Goal: Information Seeking & Learning: Learn about a topic

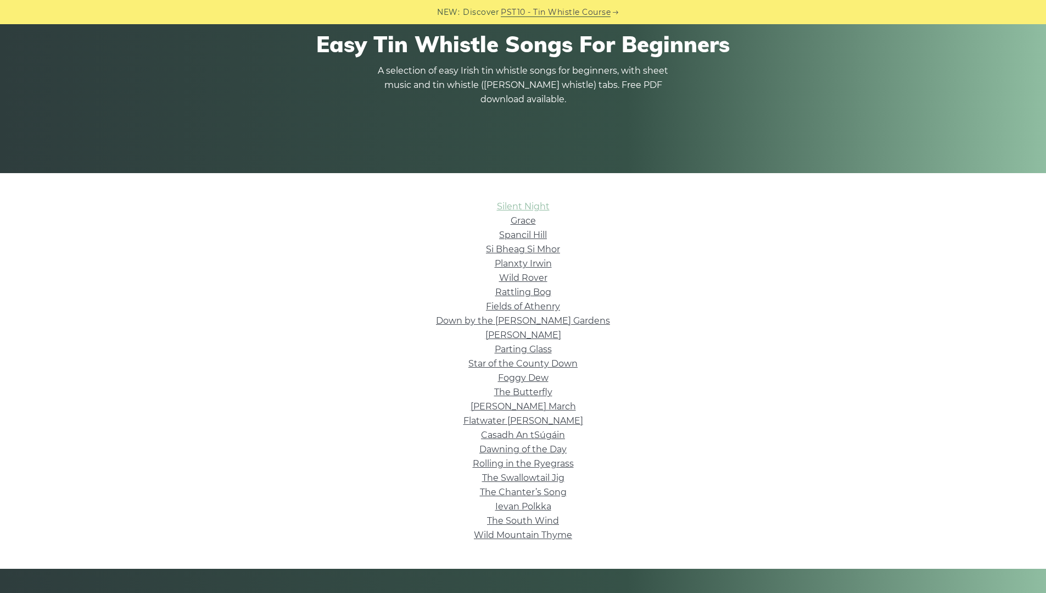
click at [509, 203] on link "Silent Night" at bounding box center [523, 206] width 53 height 10
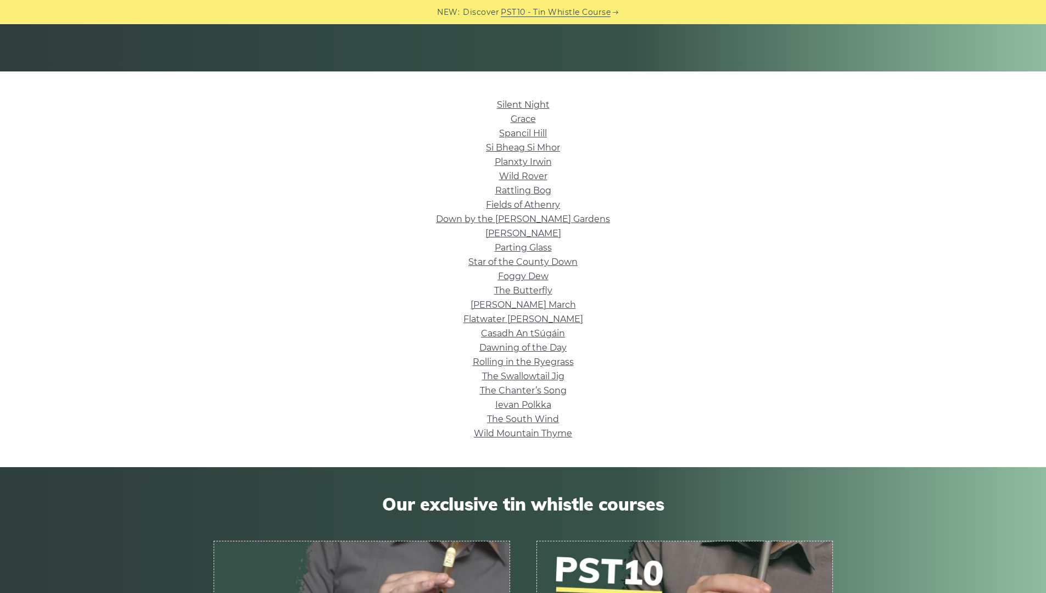
scroll to position [215, 0]
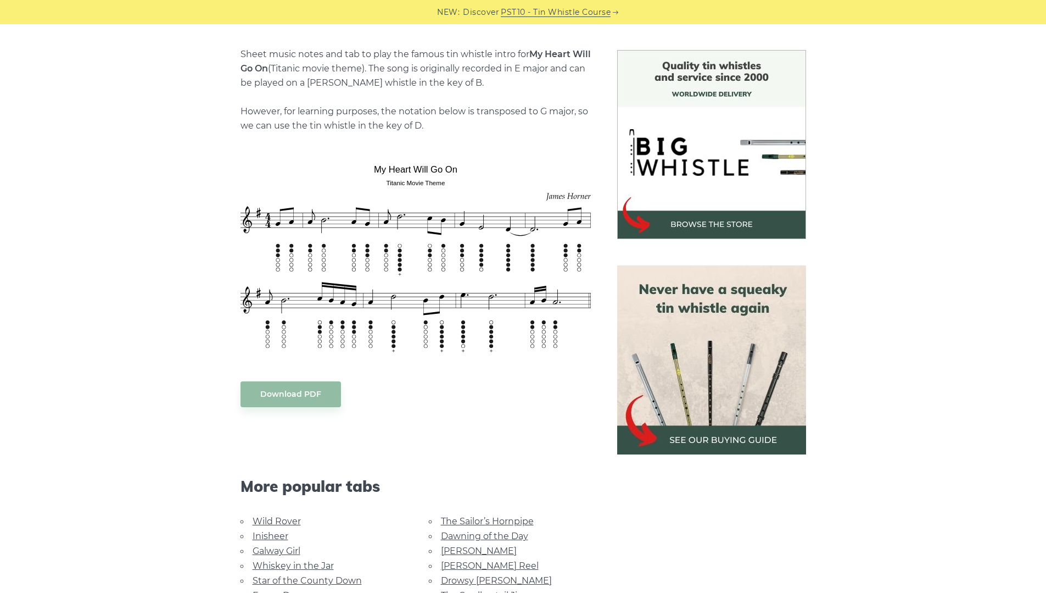
scroll to position [282, 0]
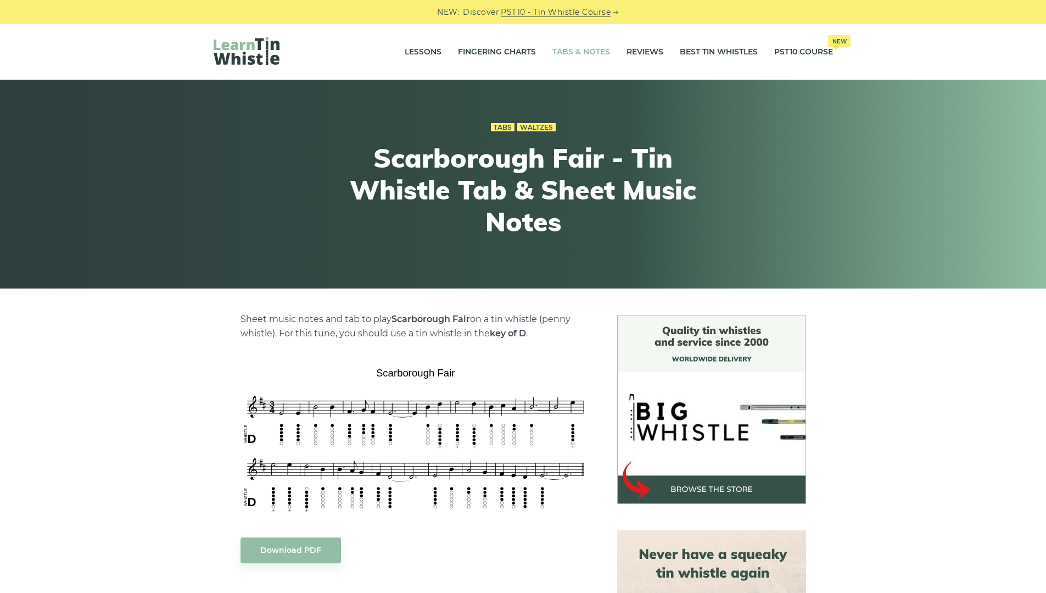
click at [591, 54] on link "Tabs & Notes" at bounding box center [582, 51] width 58 height 27
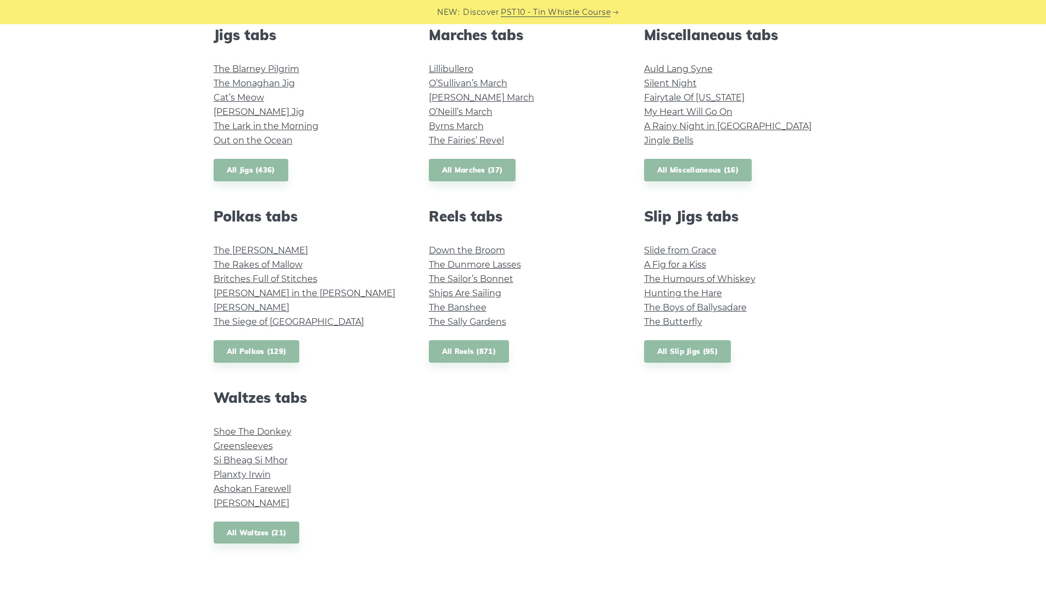
scroll to position [456, 0]
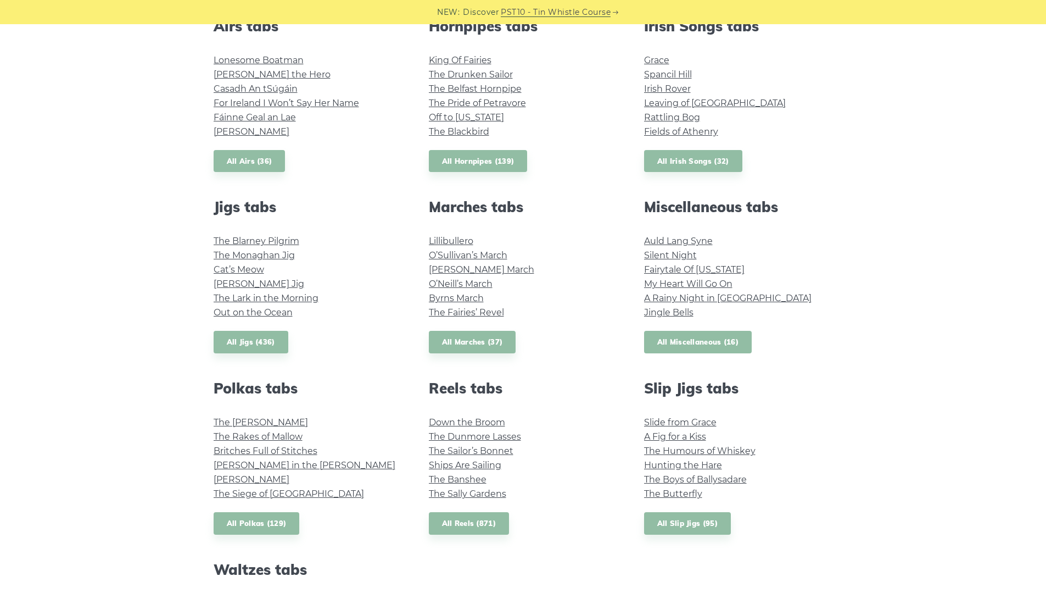
click at [697, 350] on link "All Miscellaneous (16)" at bounding box center [698, 342] width 108 height 23
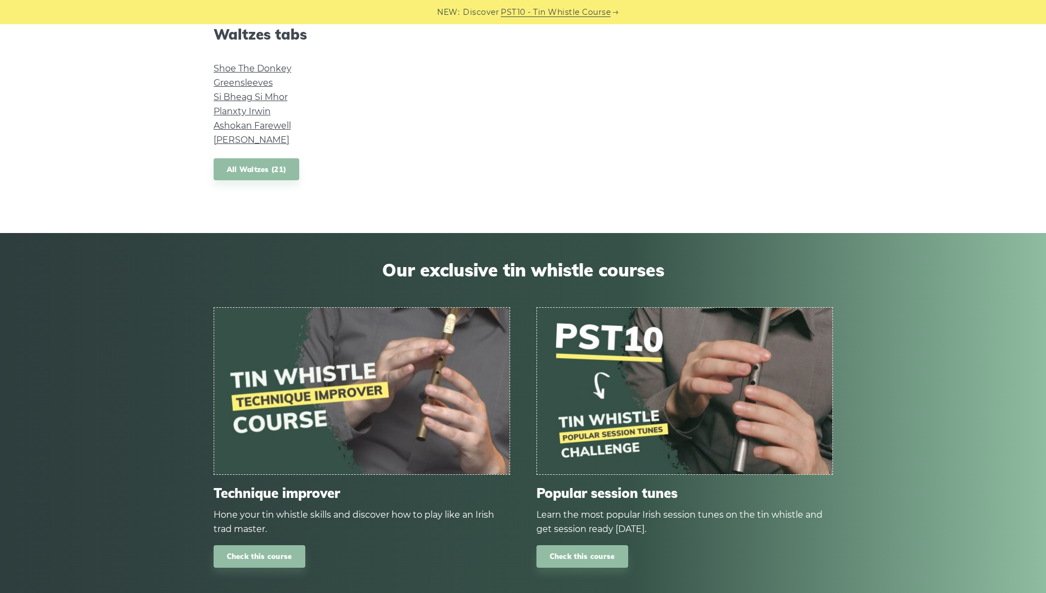
scroll to position [892, 0]
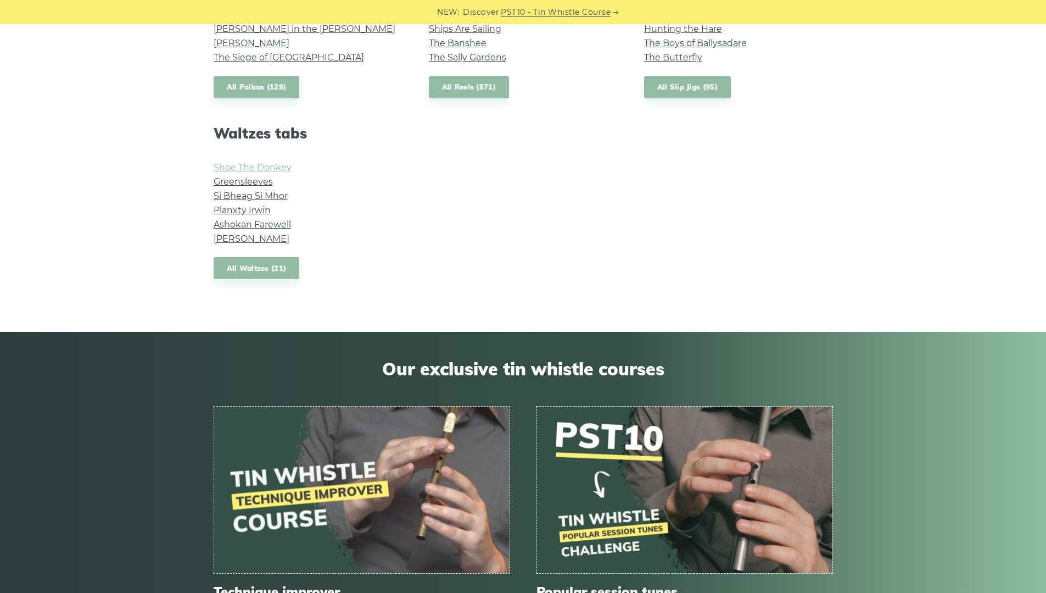
click at [274, 168] on link "Shoe The Donkey" at bounding box center [253, 167] width 78 height 10
click at [280, 270] on link "All Waltzes (21)" at bounding box center [257, 268] width 86 height 23
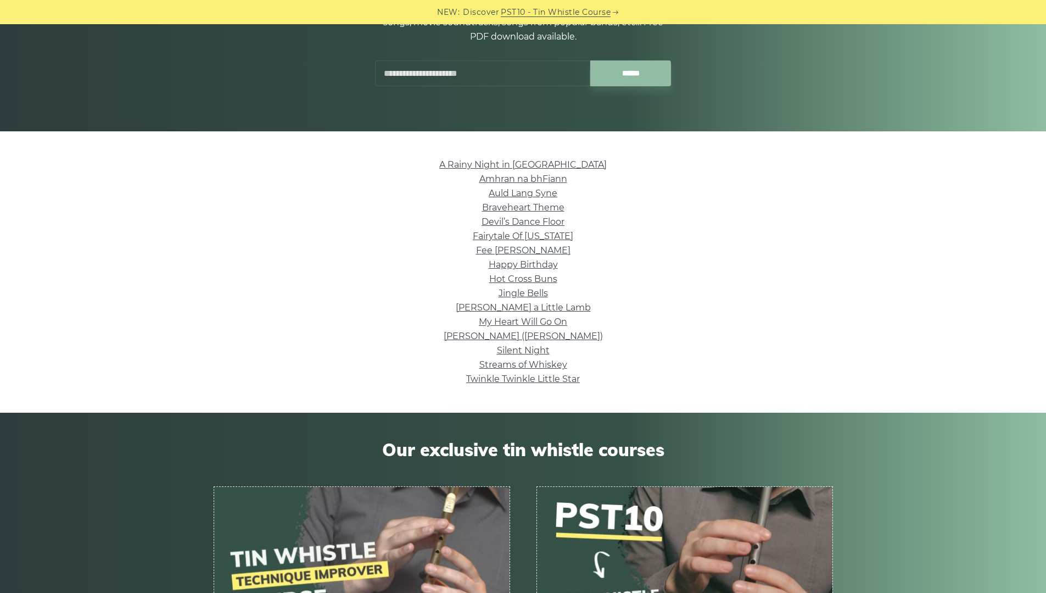
scroll to position [162, 0]
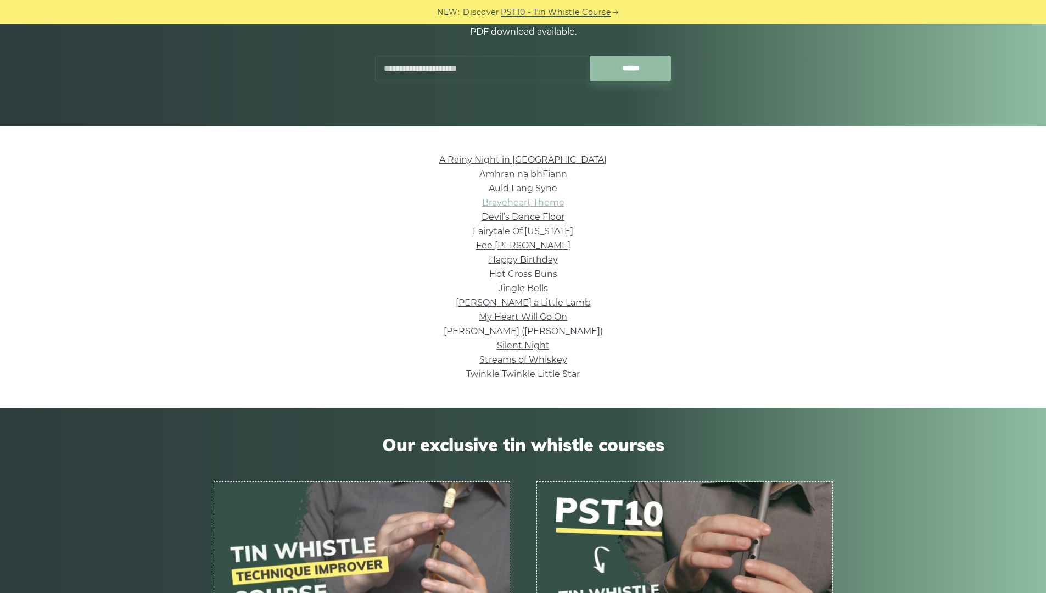
click at [537, 199] on link "Braveheart Theme" at bounding box center [523, 202] width 82 height 10
click at [545, 262] on link "Happy Birthday" at bounding box center [523, 259] width 69 height 10
click at [557, 375] on link "Twinkle Twinkle Little Star" at bounding box center [523, 374] width 114 height 10
click at [542, 286] on link "Jingle Bells" at bounding box center [523, 288] width 49 height 10
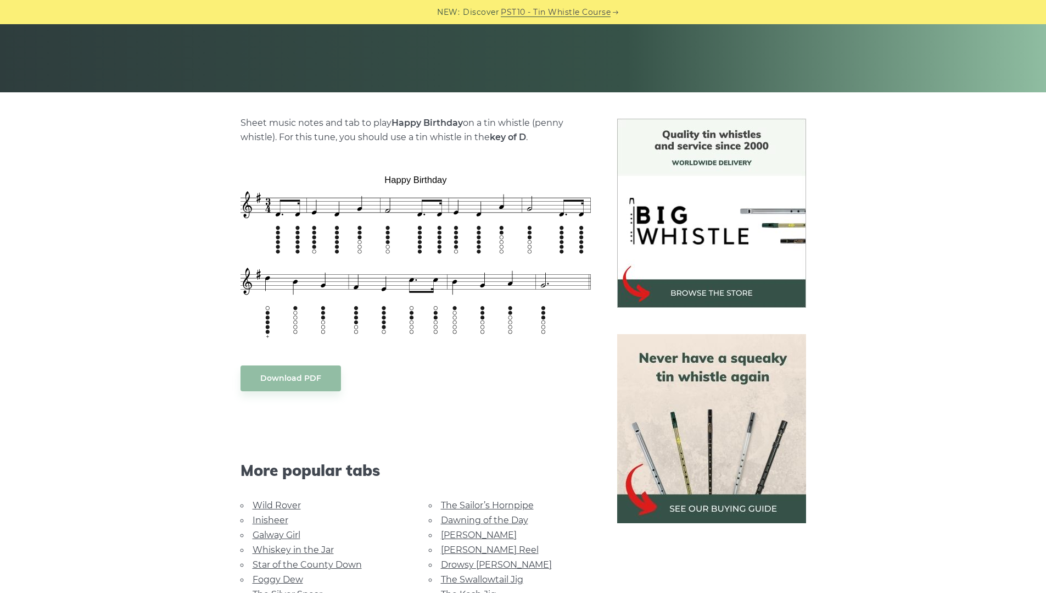
scroll to position [212, 0]
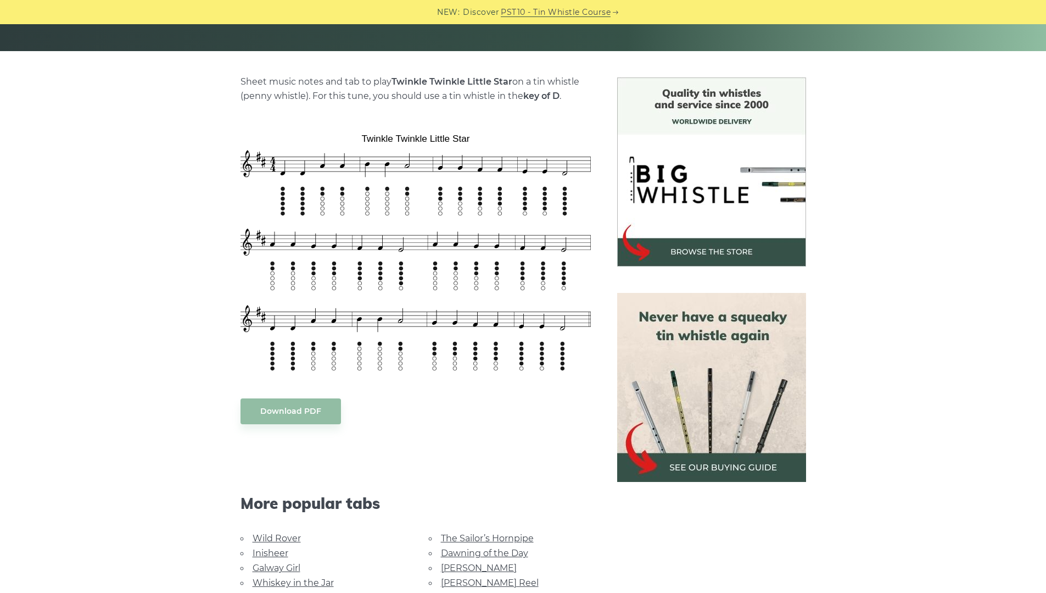
scroll to position [240, 0]
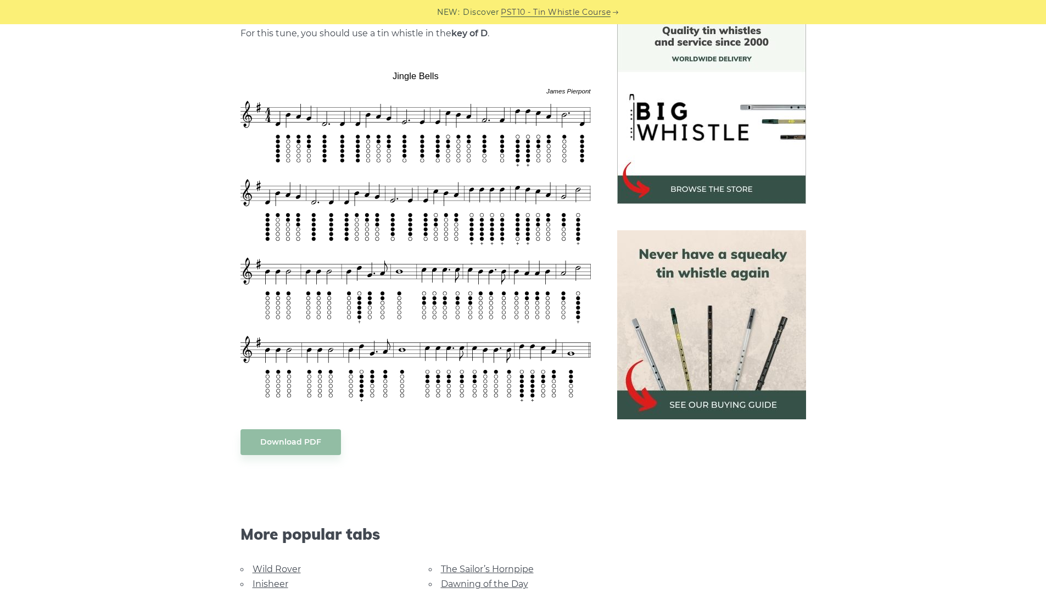
scroll to position [283, 0]
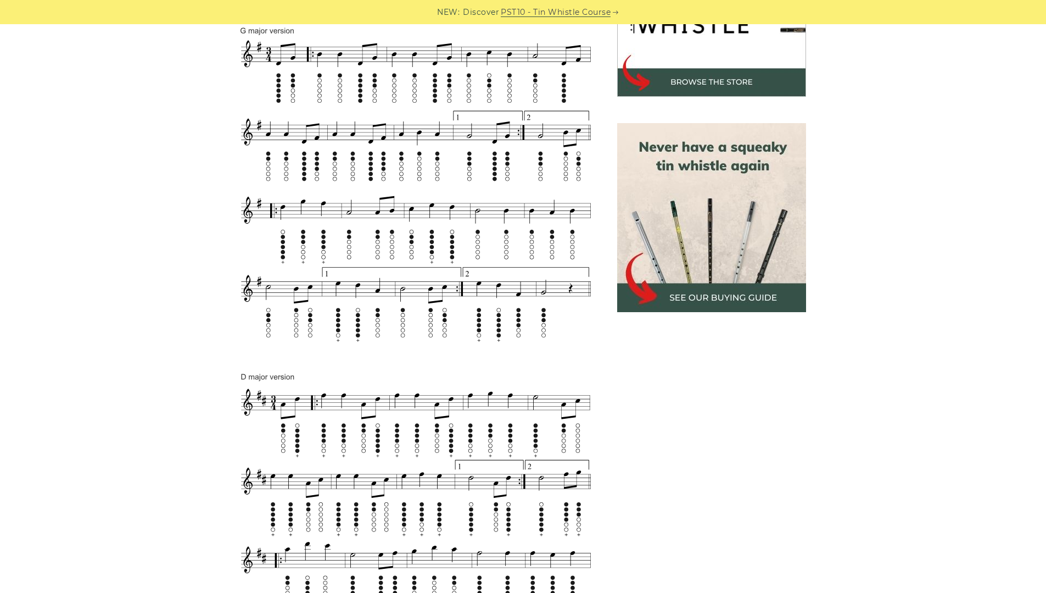
scroll to position [406, 0]
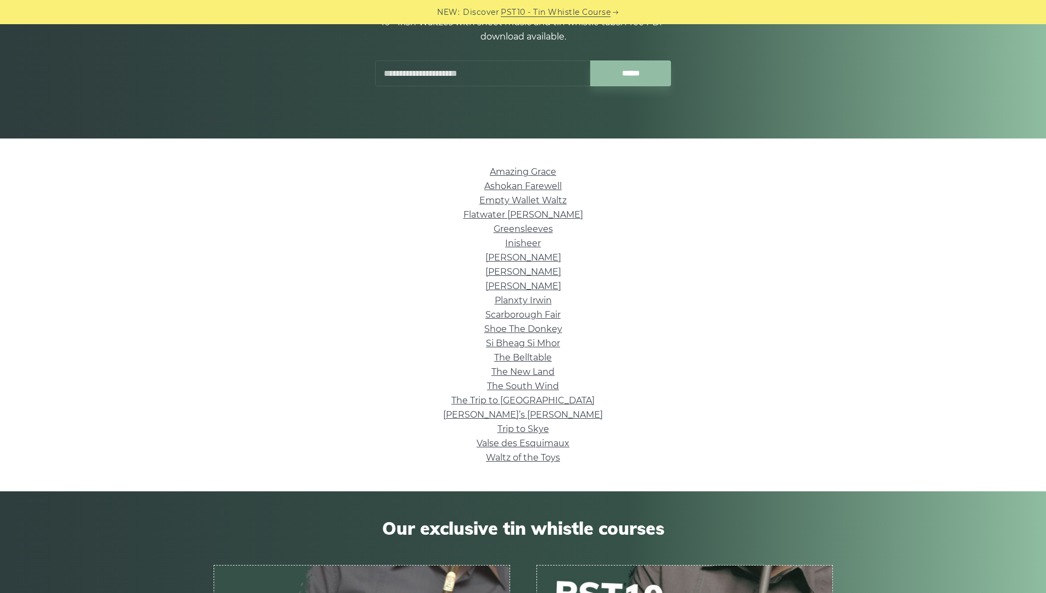
scroll to position [142, 0]
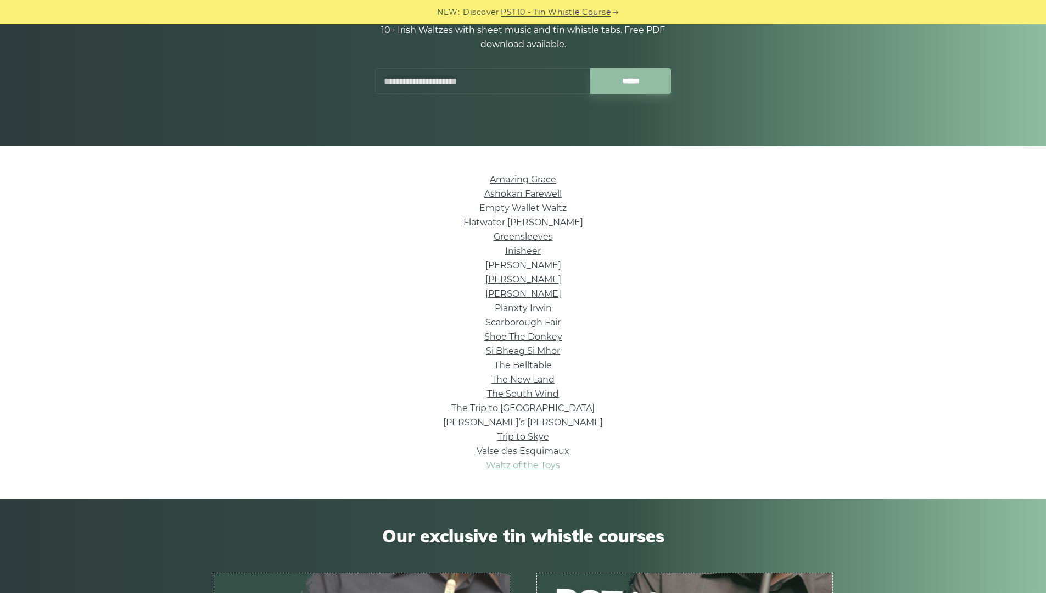
click at [521, 460] on link "Waltz of the Toys" at bounding box center [523, 465] width 74 height 10
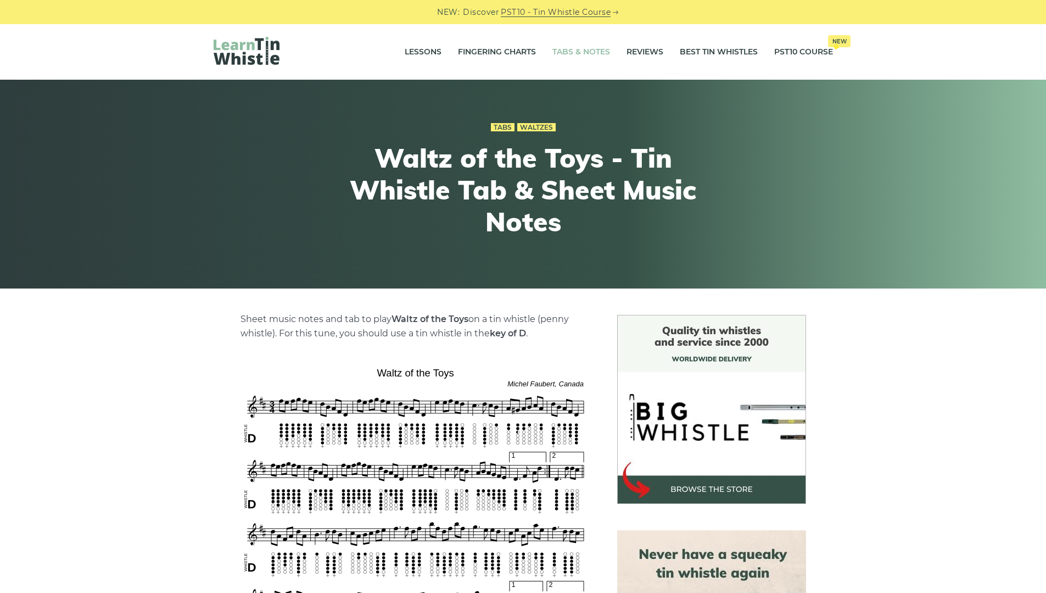
click at [594, 46] on link "Tabs & Notes" at bounding box center [582, 51] width 58 height 27
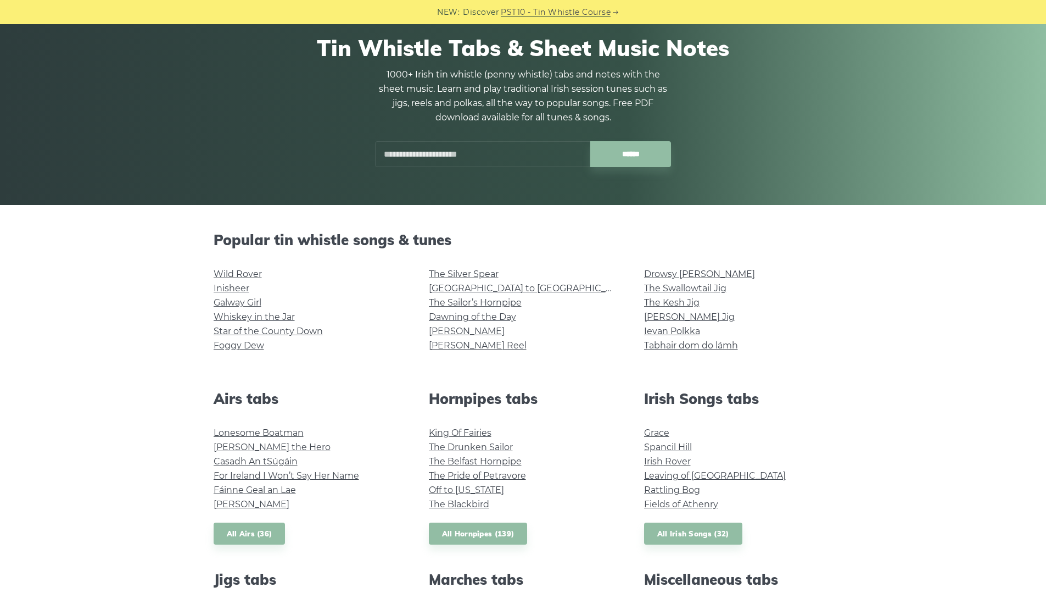
scroll to position [88, 0]
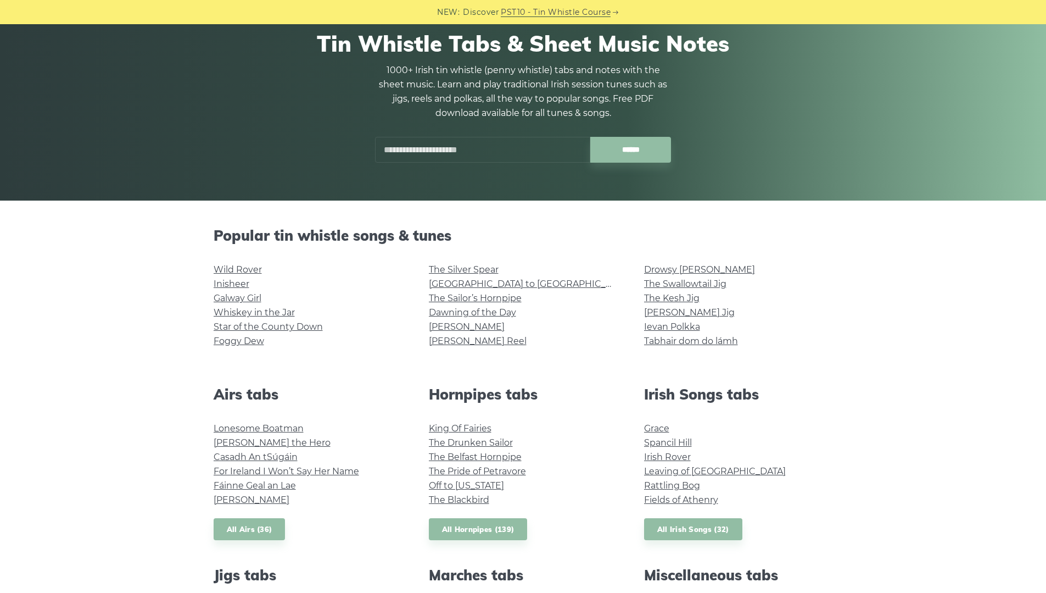
click at [477, 147] on input "text" at bounding box center [482, 150] width 215 height 26
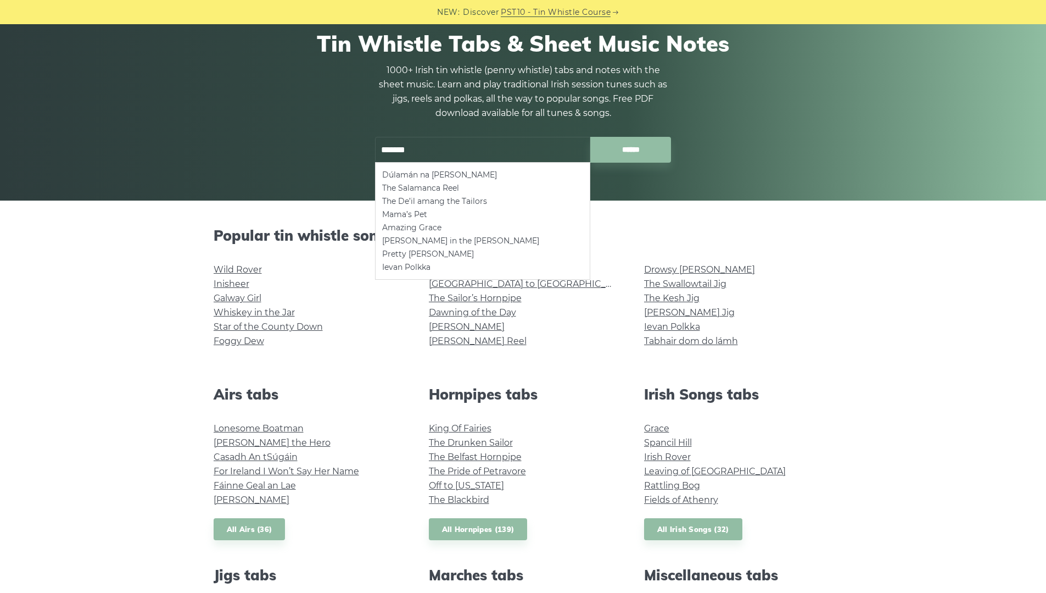
click at [591, 137] on input "******" at bounding box center [631, 150] width 81 height 26
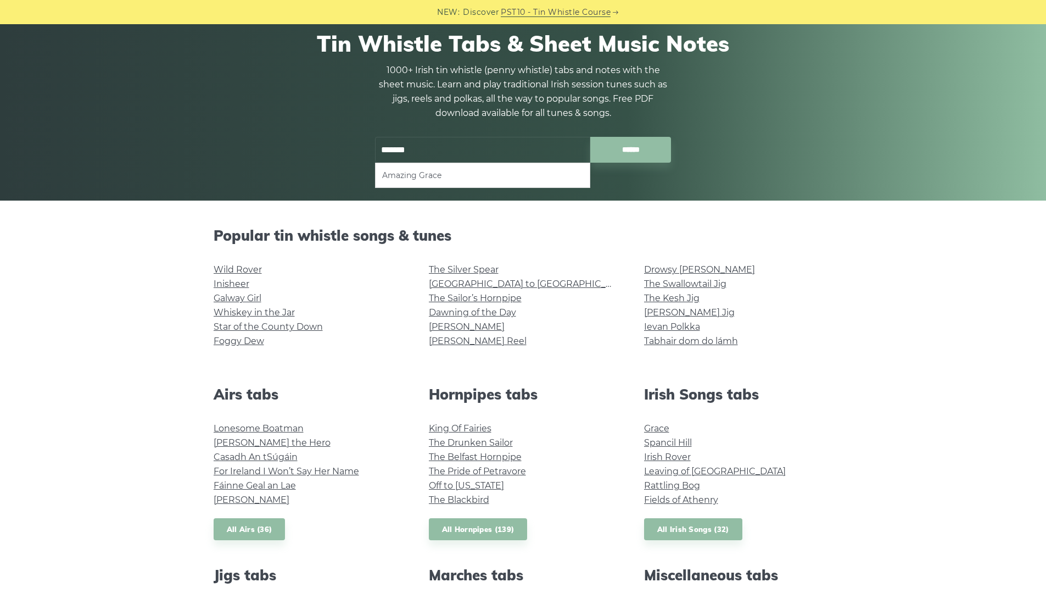
click at [456, 172] on ul "Amazing Grace" at bounding box center [482, 175] width 215 height 25
click at [456, 174] on li "Amazing Grace" at bounding box center [482, 175] width 201 height 13
type input "**********"
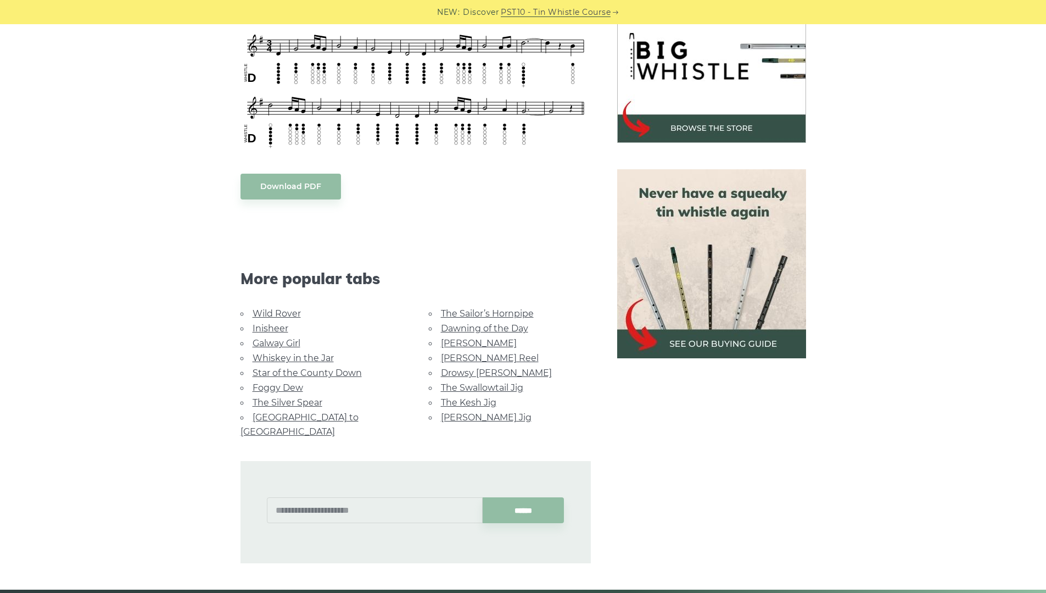
scroll to position [359, 0]
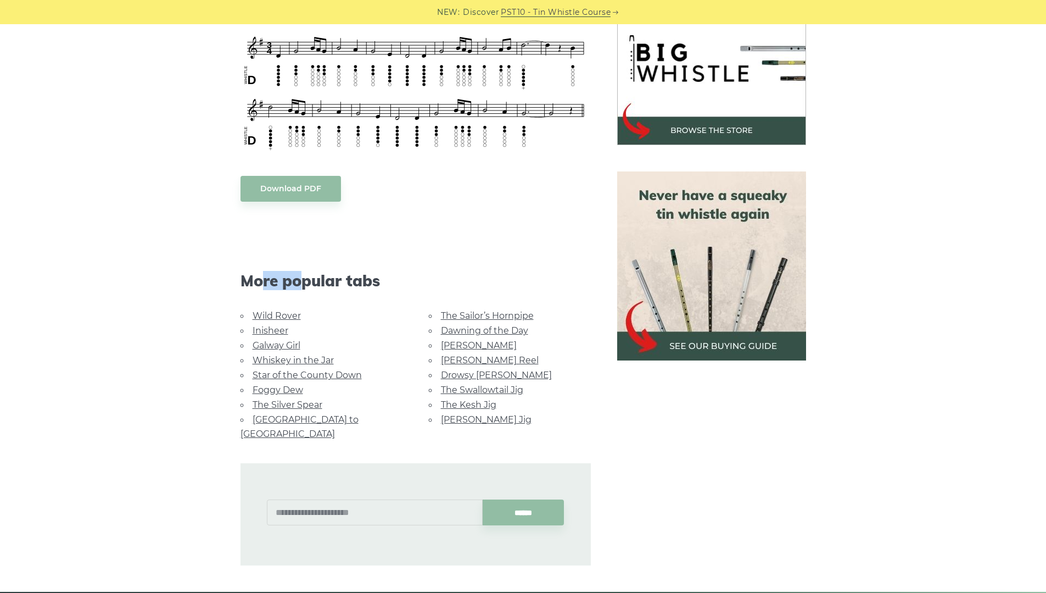
drag, startPoint x: 286, startPoint y: 288, endPoint x: 303, endPoint y: 288, distance: 17.0
click at [303, 288] on span "More popular tabs" at bounding box center [416, 280] width 350 height 19
click at [286, 361] on link "Whiskey in the Jar" at bounding box center [293, 360] width 81 height 10
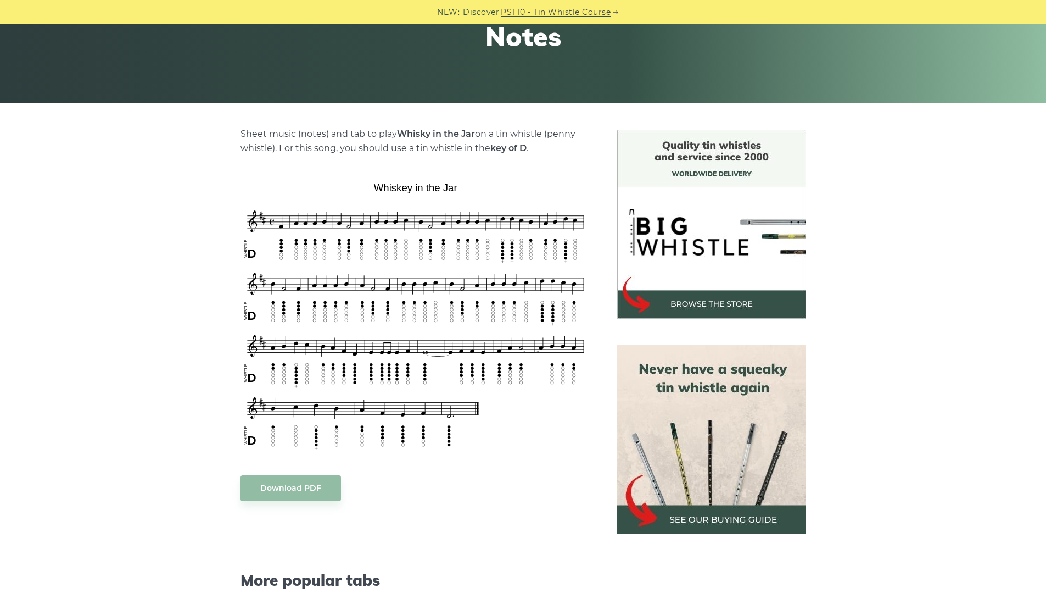
scroll to position [174, 0]
